Goal: Task Accomplishment & Management: Manage account settings

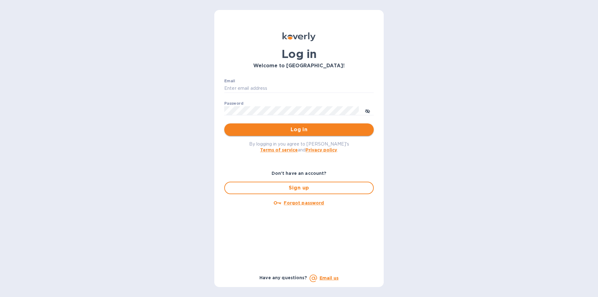
type input "[PERSON_NAME][EMAIL_ADDRESS][DOMAIN_NAME]"
click at [327, 125] on button "Log in" at bounding box center [298, 129] width 149 height 12
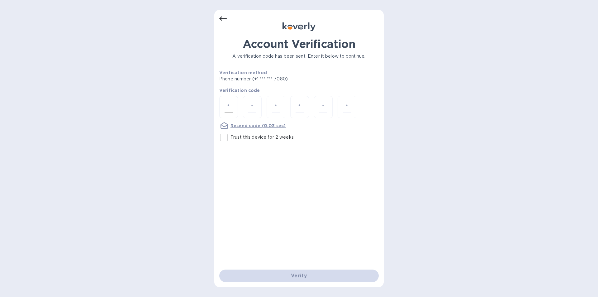
click at [231, 107] on input "number" at bounding box center [229, 107] width 8 height 12
type input "9"
type input "0"
type input "8"
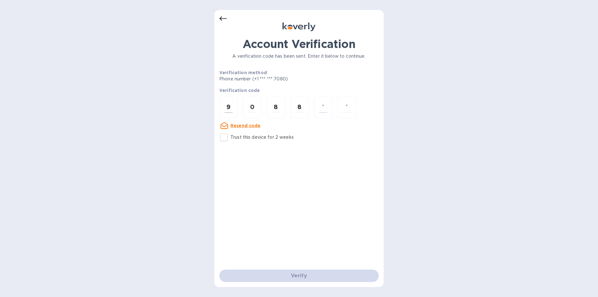
type input "2"
type input "3"
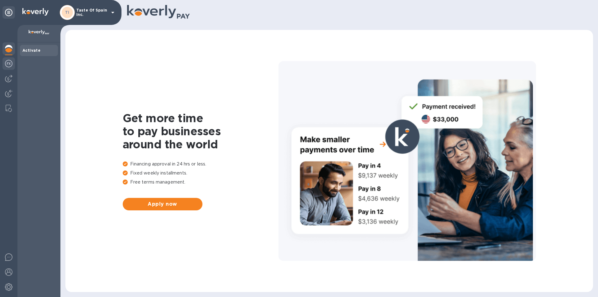
click at [11, 63] on img at bounding box center [8, 63] width 7 height 7
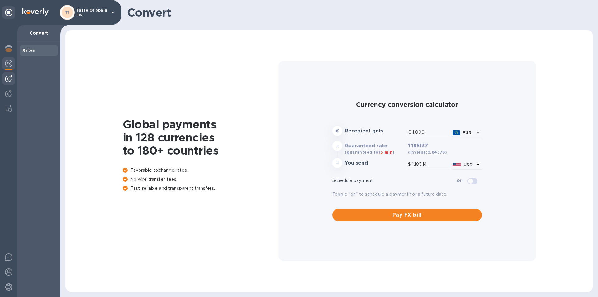
click at [7, 78] on img at bounding box center [8, 78] width 7 height 7
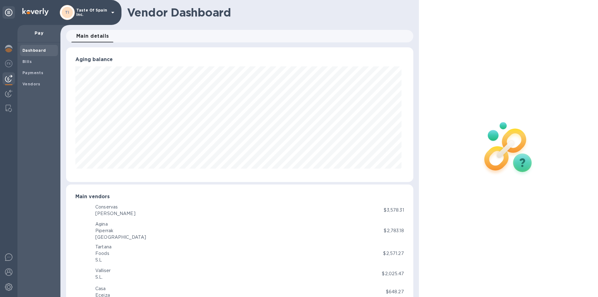
scroll to position [311261, 311051]
click at [26, 60] on b "Bills" at bounding box center [26, 61] width 9 height 5
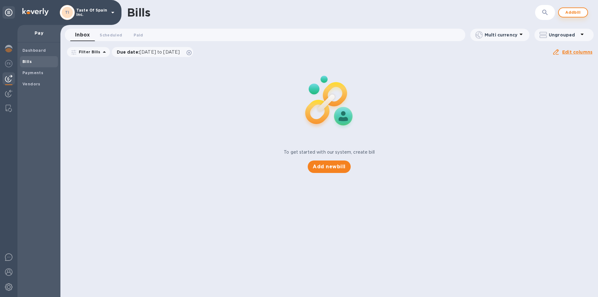
click at [574, 12] on span "Add bill" at bounding box center [573, 12] width 19 height 7
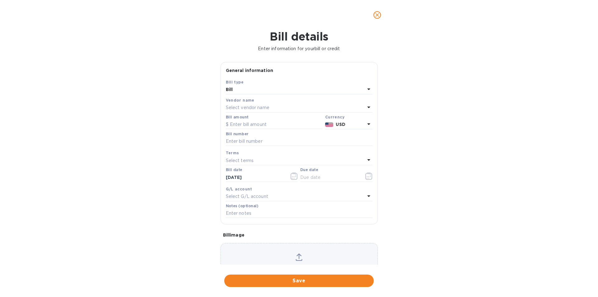
click at [296, 112] on div "Select vendor name" at bounding box center [295, 107] width 139 height 9
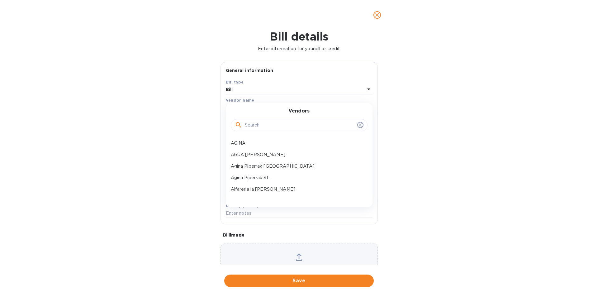
click at [284, 127] on input "text" at bounding box center [300, 125] width 110 height 9
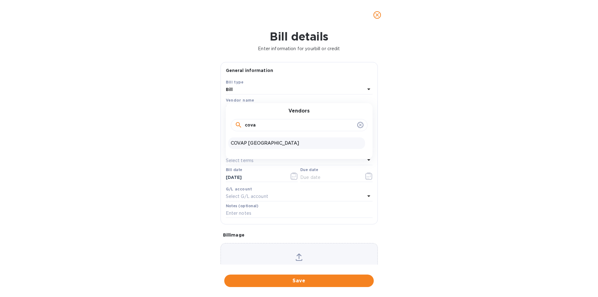
type input "cova"
click at [258, 144] on div "COVAP USA" at bounding box center [296, 143] width 137 height 12
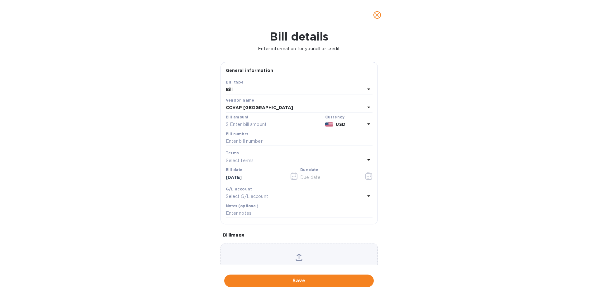
click at [236, 129] on input "text" at bounding box center [274, 124] width 97 height 9
type input "19,830.06"
click at [264, 146] on input "text" at bounding box center [299, 141] width 147 height 9
type input "f"
type input "FU25000689"
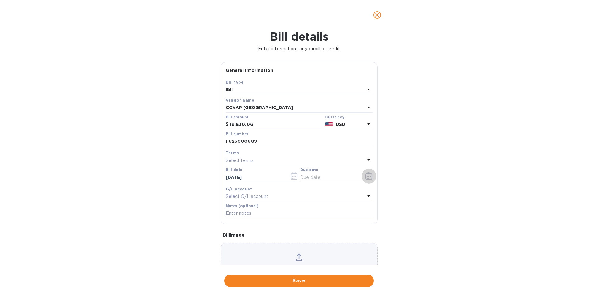
click at [366, 180] on icon "button" at bounding box center [368, 175] width 7 height 7
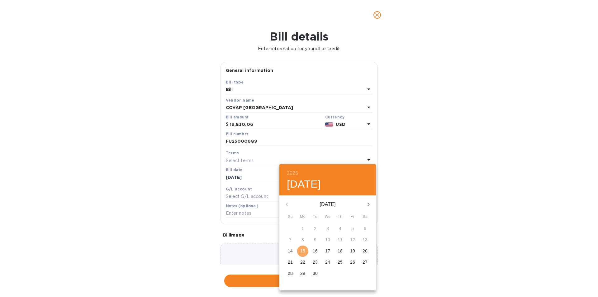
click at [304, 250] on p "15" at bounding box center [302, 251] width 5 height 6
type input "09/15/2025"
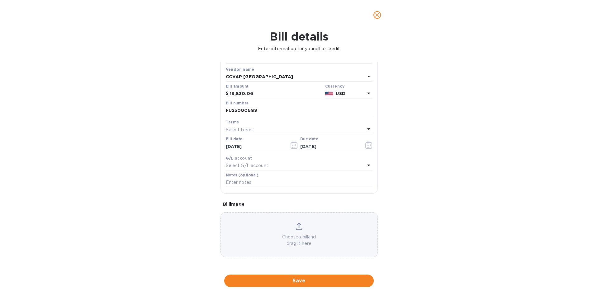
scroll to position [50, 0]
click at [297, 225] on icon at bounding box center [299, 225] width 7 height 7
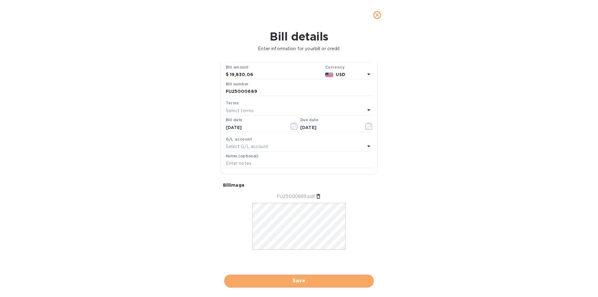
click at [308, 279] on span "Save" at bounding box center [299, 280] width 140 height 7
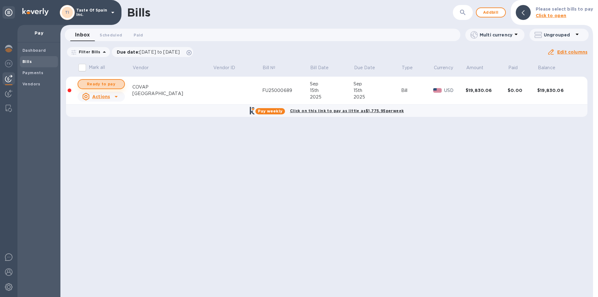
click at [92, 86] on span "Ready to pay" at bounding box center [101, 83] width 36 height 7
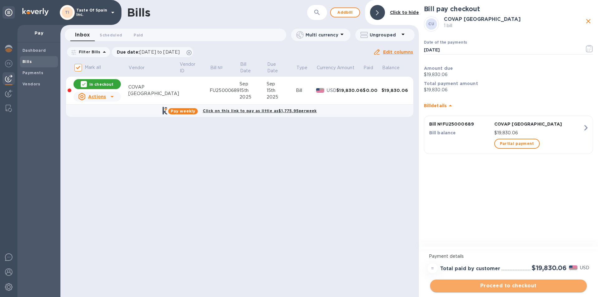
click at [501, 288] on span "Proceed to checkout" at bounding box center [508, 285] width 147 height 7
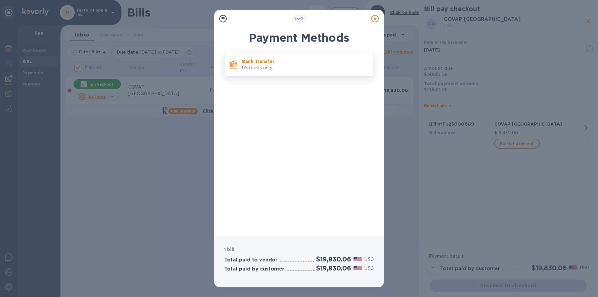
click at [257, 67] on p "US banks only." at bounding box center [305, 67] width 126 height 7
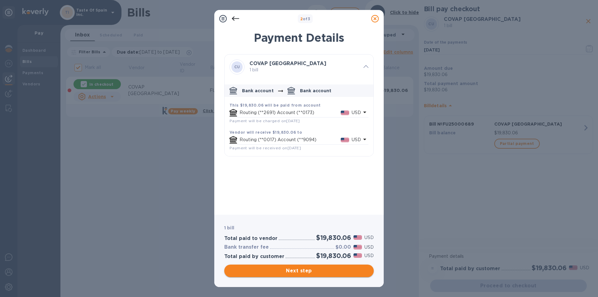
click at [298, 268] on span "Next step" at bounding box center [299, 270] width 140 height 7
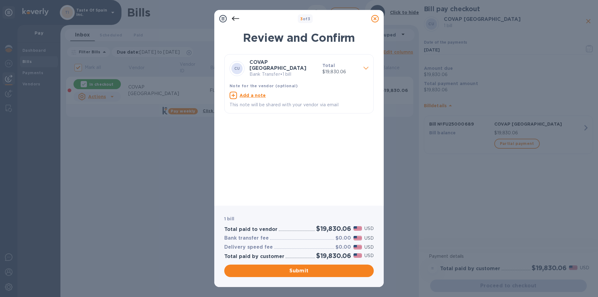
click at [365, 70] on span at bounding box center [365, 68] width 5 height 6
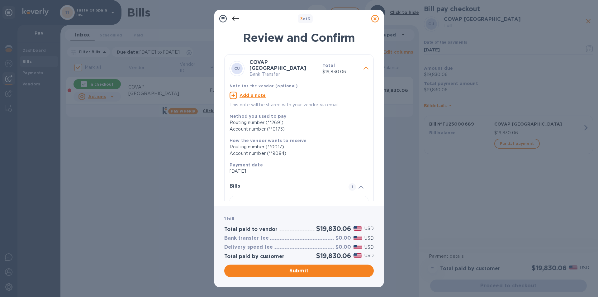
click at [363, 67] on icon at bounding box center [365, 68] width 5 height 3
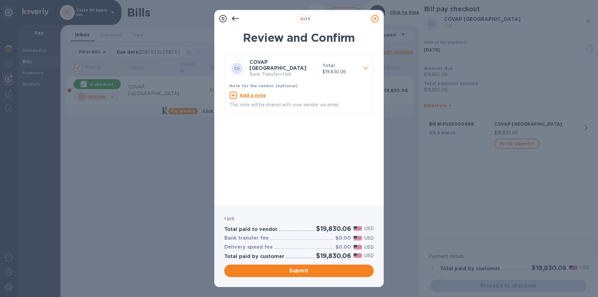
click at [249, 104] on p "This note will be shared with your vendor via email" at bounding box center [298, 105] width 139 height 7
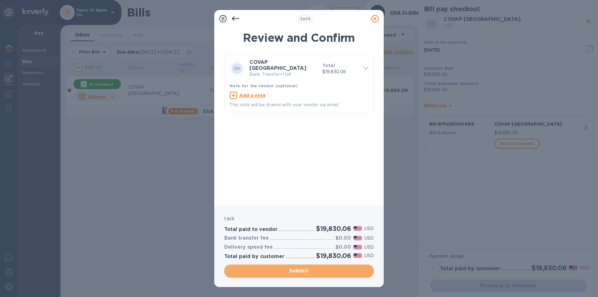
click at [307, 269] on span "Submit" at bounding box center [299, 270] width 140 height 7
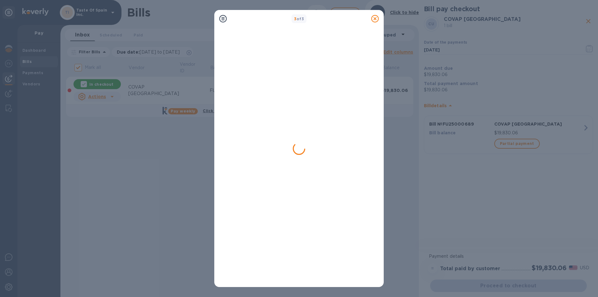
checkbox input "false"
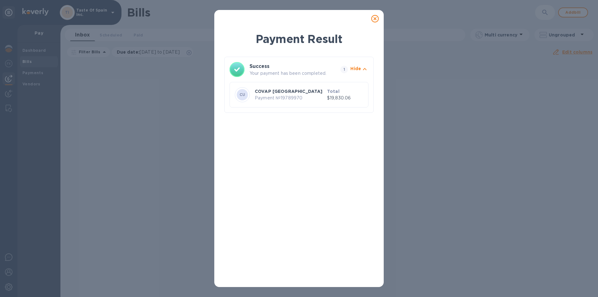
click at [376, 19] on icon at bounding box center [374, 18] width 7 height 7
